Goal: Task Accomplishment & Management: Manage account settings

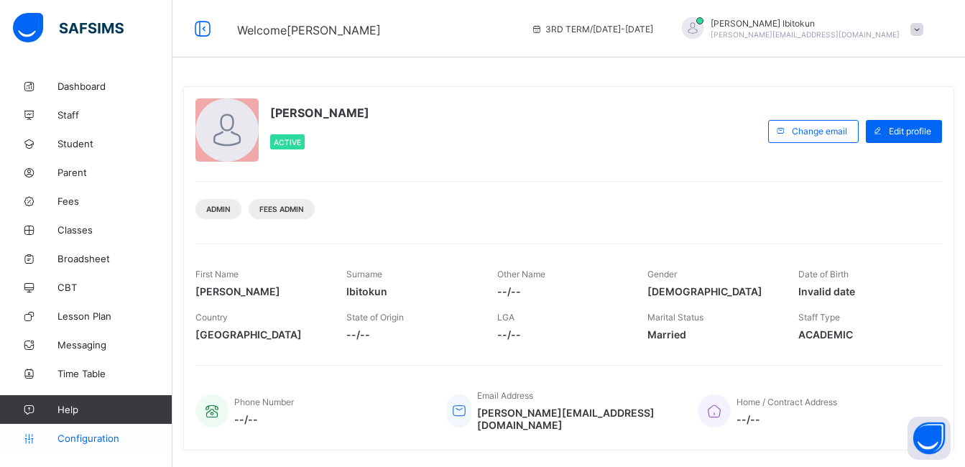
click at [98, 437] on span "Configuration" at bounding box center [114, 437] width 114 height 11
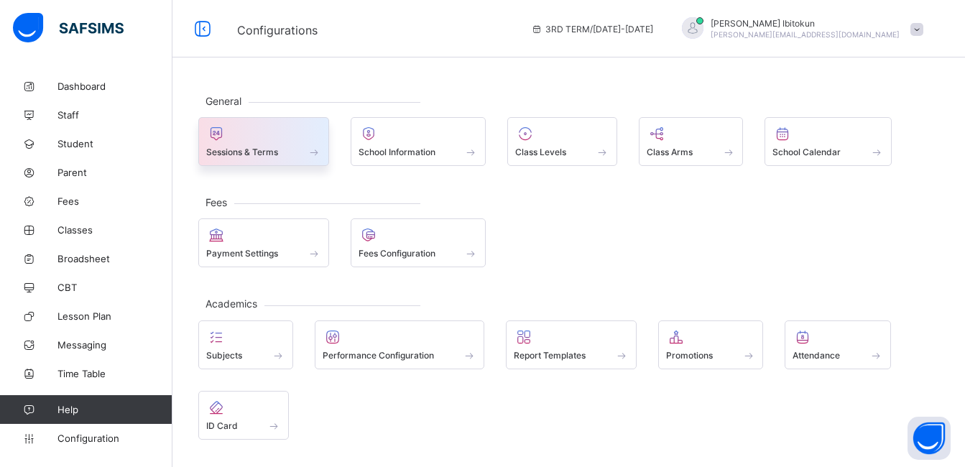
click at [257, 146] on div "Sessions & Terms" at bounding box center [263, 152] width 115 height 12
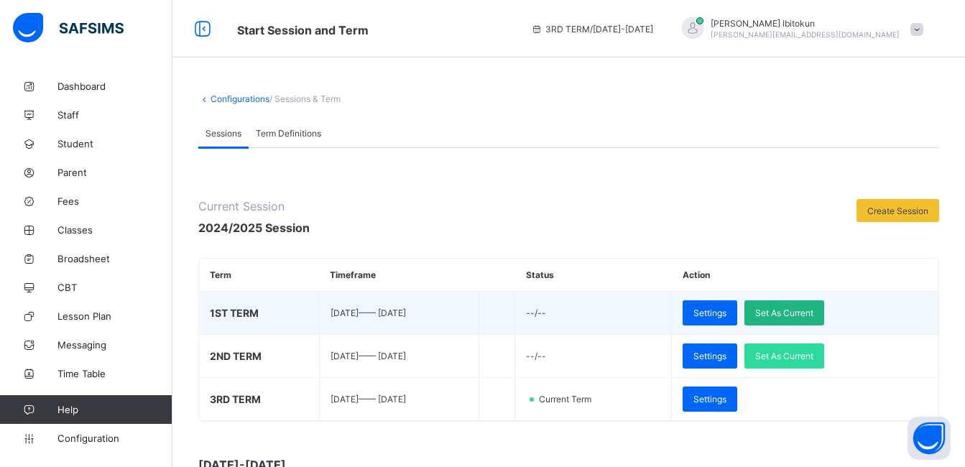
click at [818, 306] on div "Set As Current" at bounding box center [784, 312] width 80 height 25
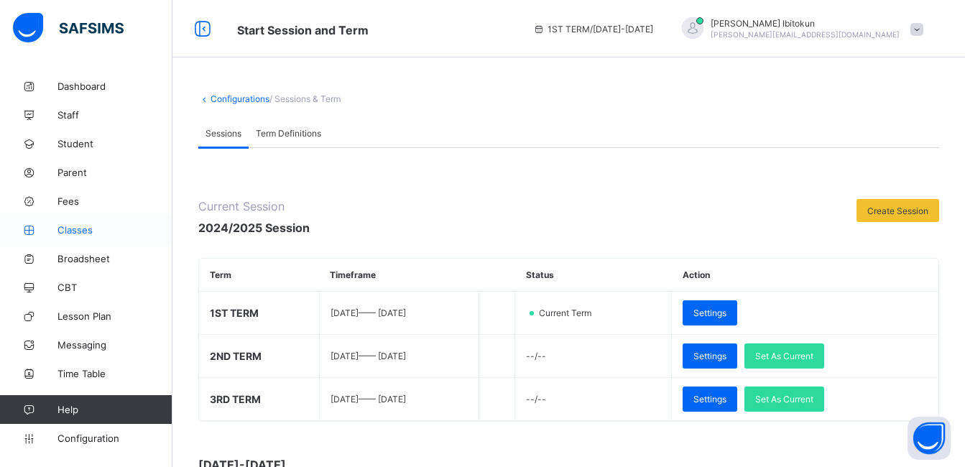
click at [64, 227] on span "Classes" at bounding box center [114, 229] width 115 height 11
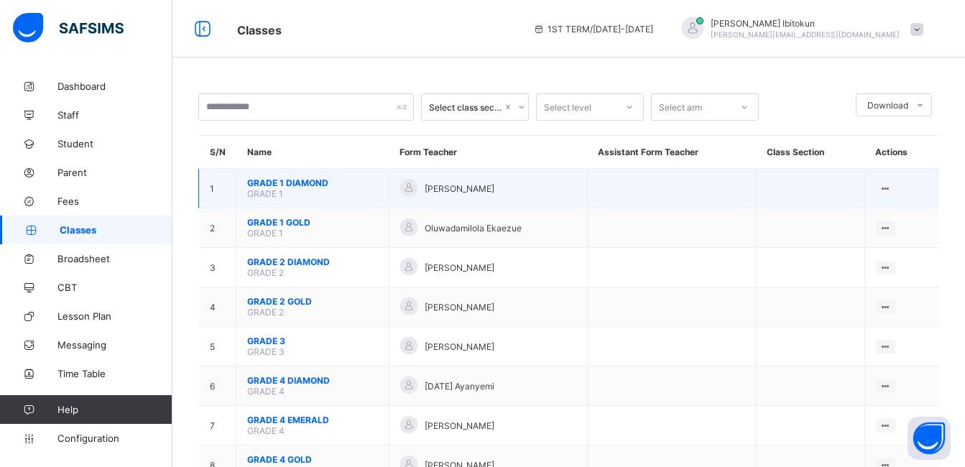
click at [282, 177] on span "GRADE 1 DIAMOND" at bounding box center [312, 182] width 131 height 11
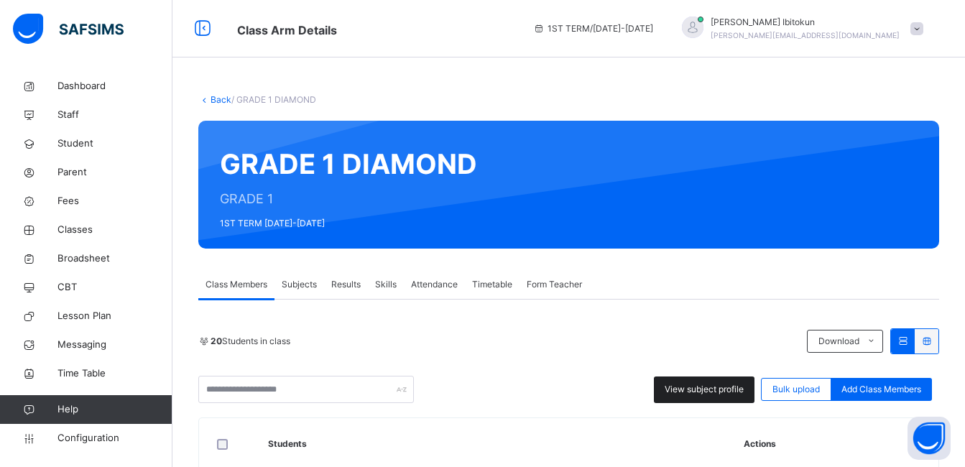
click at [707, 394] on span "View subject profile" at bounding box center [704, 389] width 79 height 13
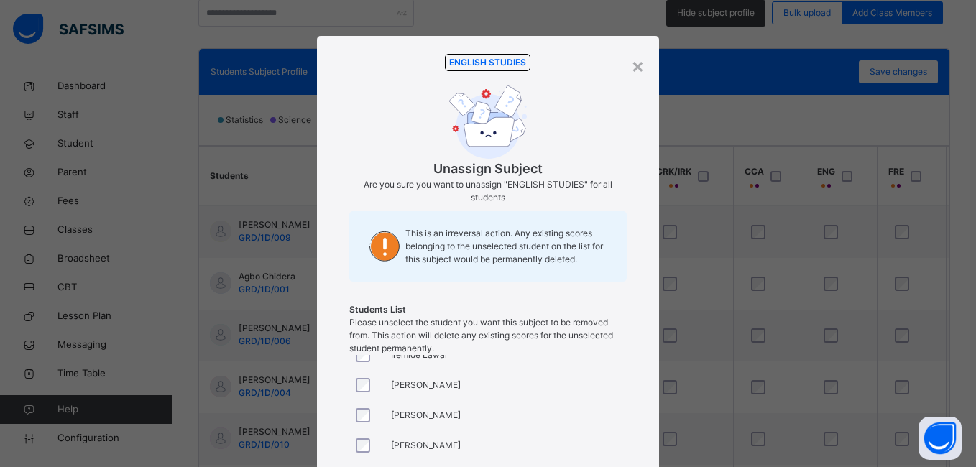
scroll to position [319, 0]
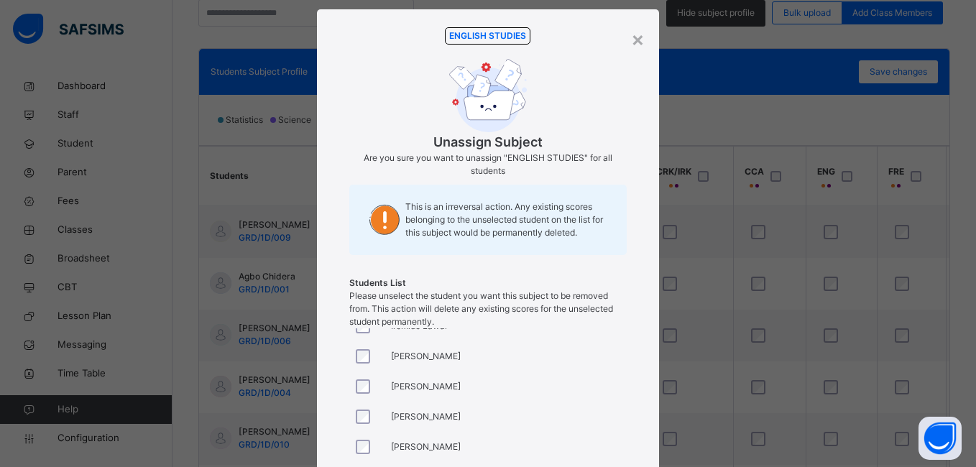
click at [367, 124] on div "ENGLISH STUDIES Unassign Subject Are you sure you want to unassign "ENGLISH STU…" at bounding box center [487, 177] width 277 height 301
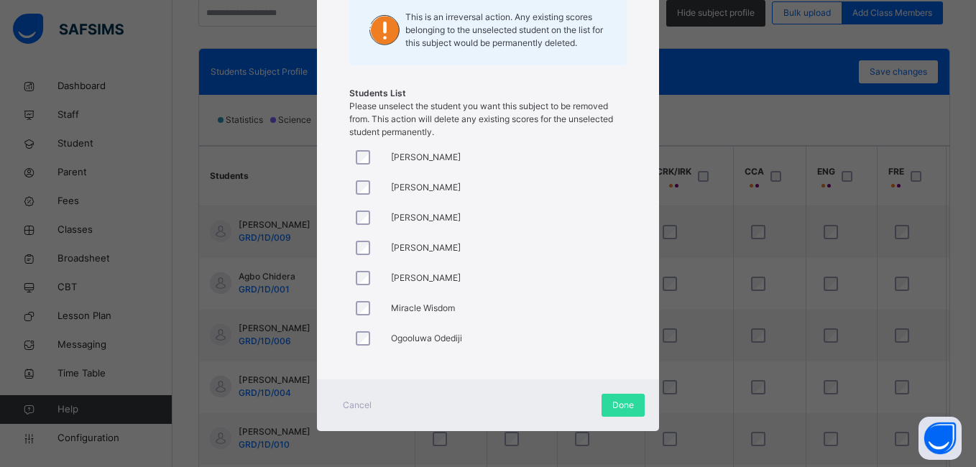
scroll to position [336, 0]
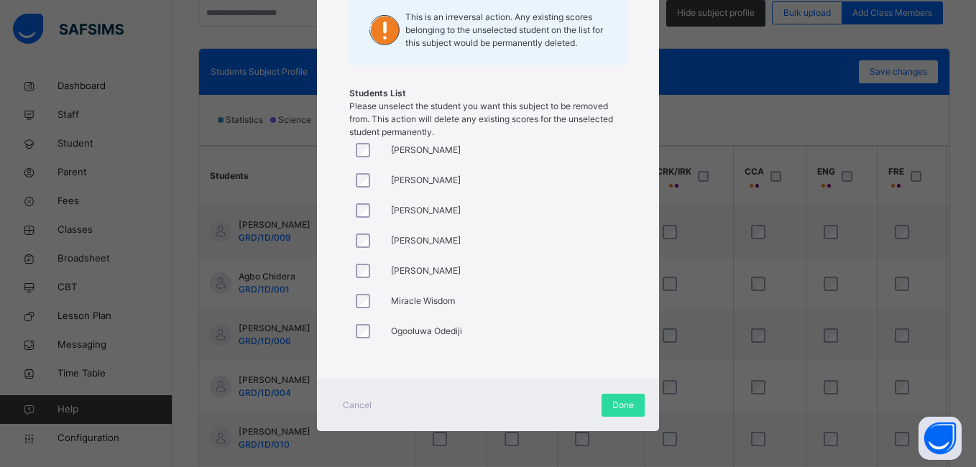
click at [362, 308] on div at bounding box center [366, 301] width 34 height 30
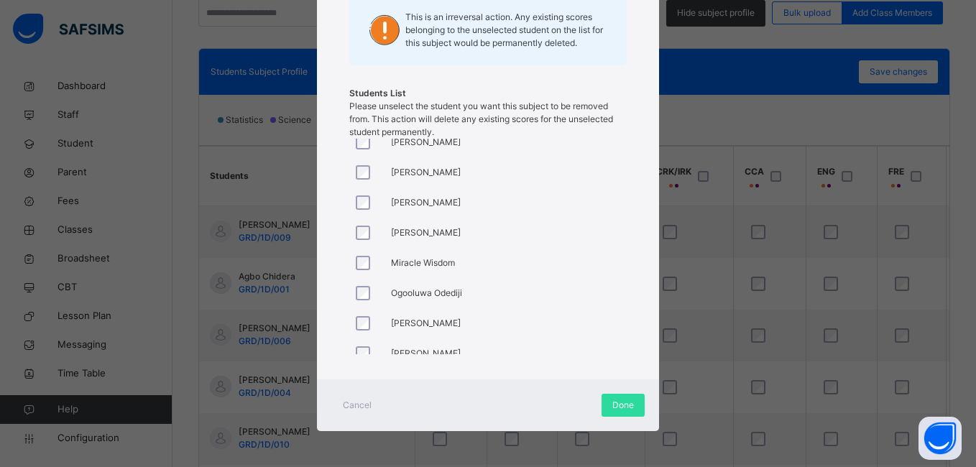
scroll to position [388, 0]
